Goal: Check status: Check status

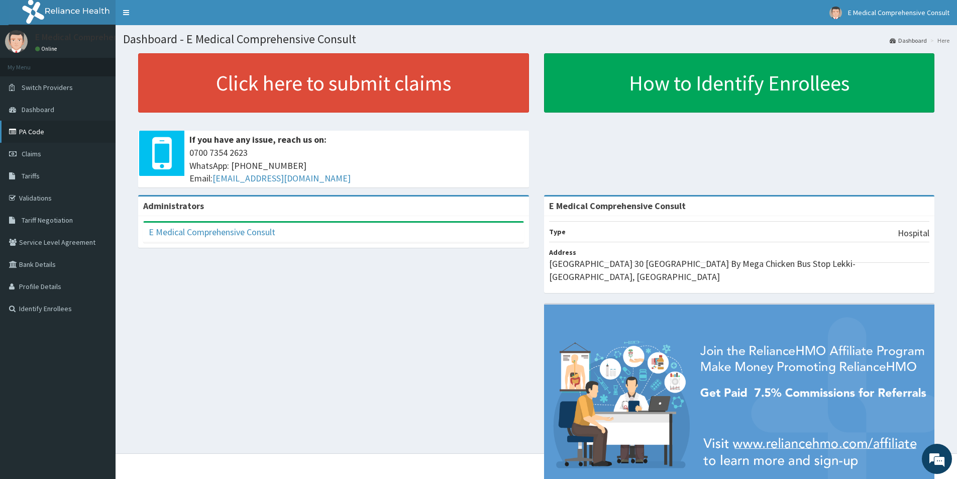
click at [38, 134] on link "PA Code" at bounding box center [57, 132] width 115 height 22
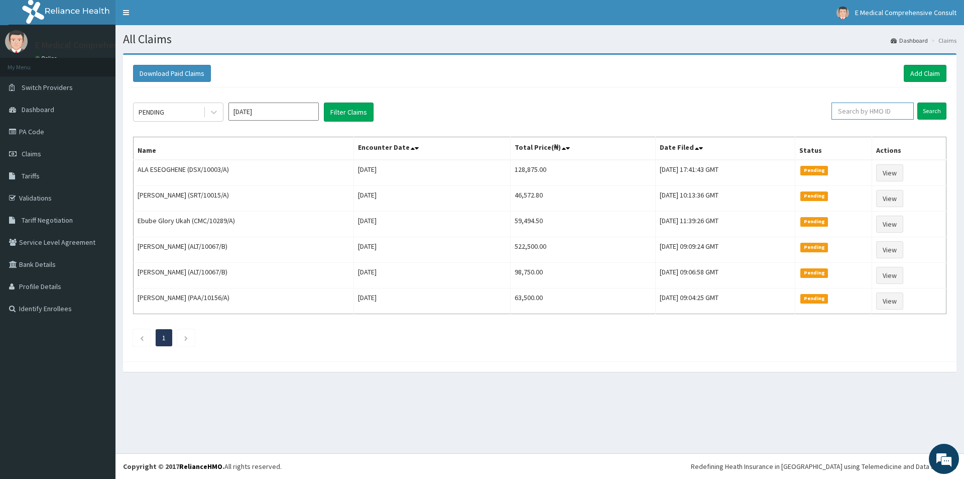
click at [872, 111] on input "text" at bounding box center [873, 110] width 82 height 17
paste input "BWI/10189/A"
click at [937, 107] on input "Search" at bounding box center [931, 110] width 29 height 17
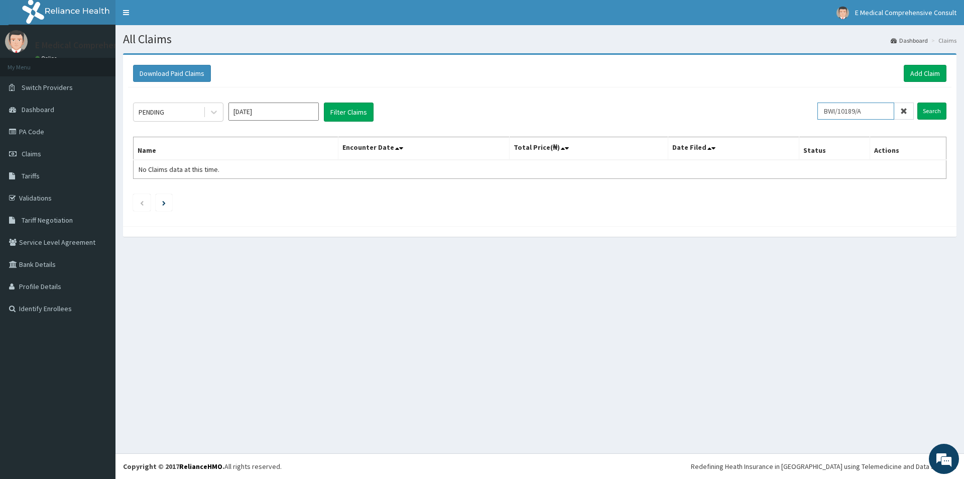
click at [834, 113] on input "BWI/10189/A" at bounding box center [855, 110] width 77 height 17
type input "BWI/10189/A"
click at [931, 112] on input "Search" at bounding box center [931, 110] width 29 height 17
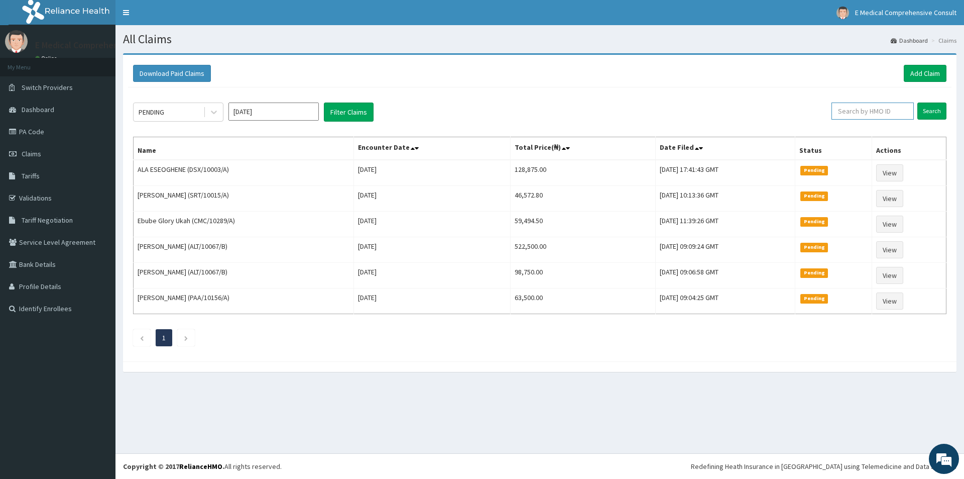
click at [877, 113] on input "text" at bounding box center [873, 110] width 82 height 17
paste input "BHT/10674/A"
type input "BHT/10674/A"
click at [938, 112] on input "Search" at bounding box center [931, 110] width 29 height 17
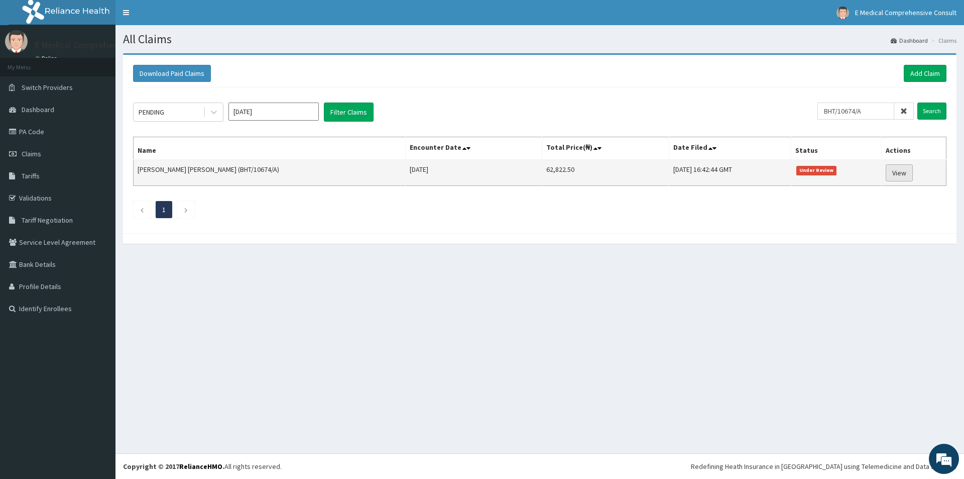
click at [906, 173] on link "View" at bounding box center [899, 172] width 27 height 17
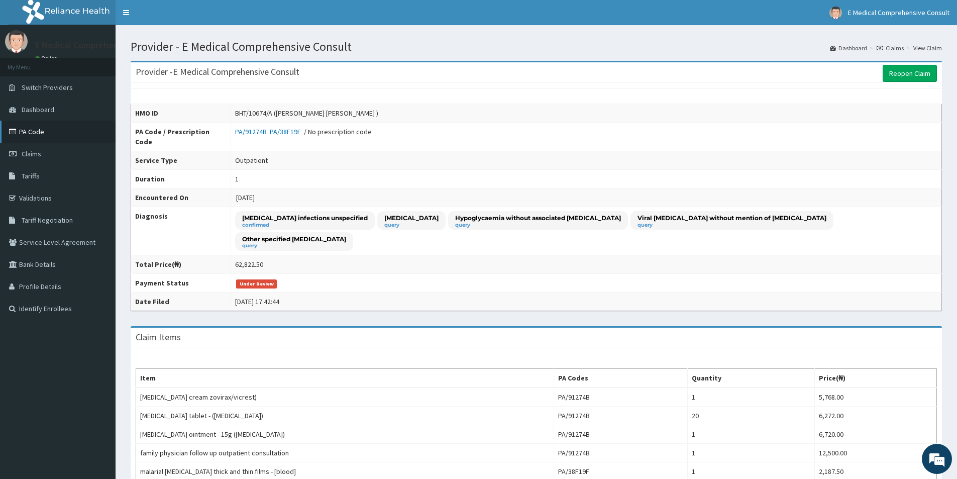
click at [23, 127] on link "PA Code" at bounding box center [57, 132] width 115 height 22
